Goal: Transaction & Acquisition: Purchase product/service

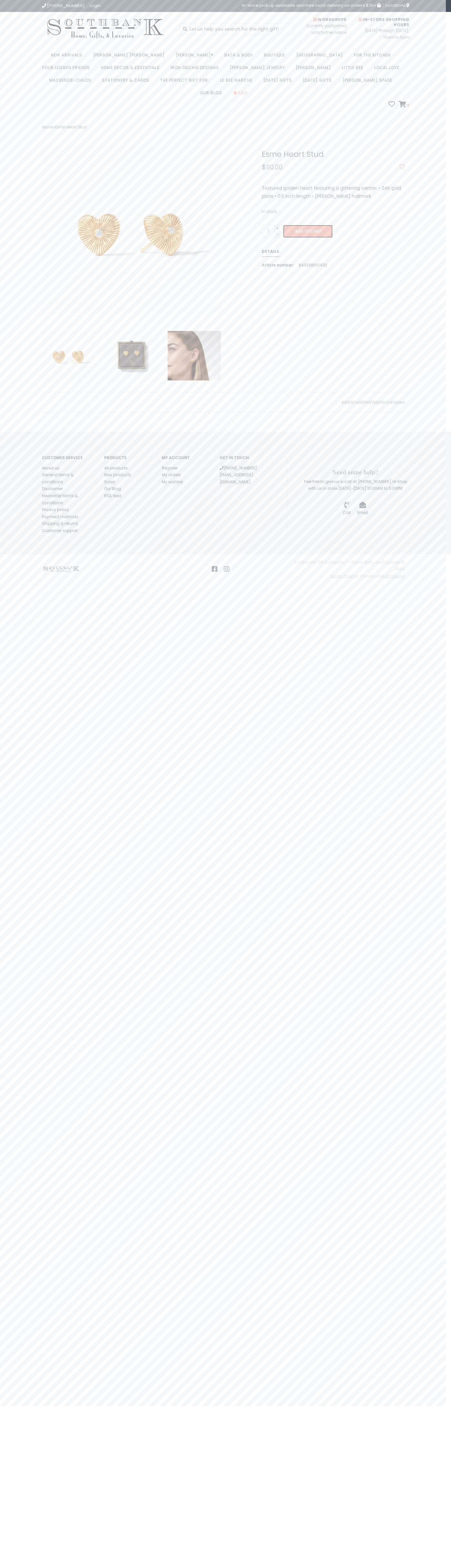
click at [295, 234] on span "Add to cart" at bounding box center [308, 231] width 27 height 5
click at [399, 108] on icon at bounding box center [402, 104] width 8 height 7
